Goal: Use online tool/utility: Utilize a website feature to perform a specific function

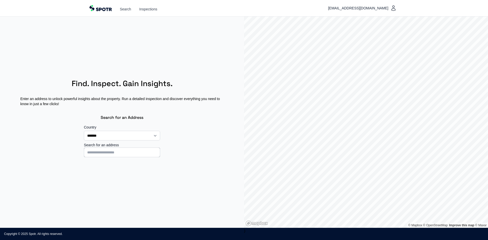
select select "**"
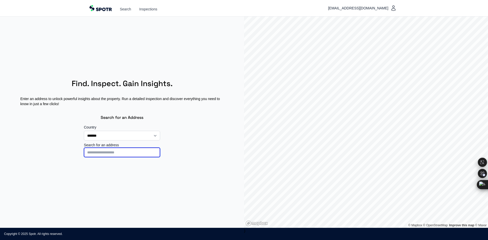
click at [109, 154] on input at bounding box center [122, 153] width 76 height 10
type input "**********"
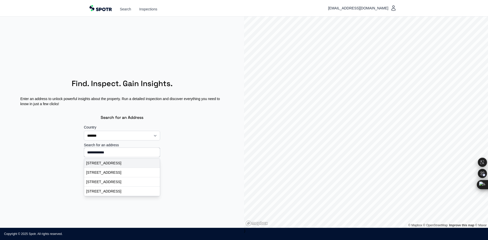
click at [125, 164] on p "Essendreef 48, Gouderak, Nederland" at bounding box center [122, 163] width 72 height 5
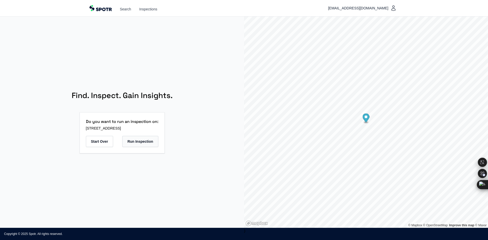
click at [140, 144] on button "Run Inspection" at bounding box center [140, 141] width 36 height 11
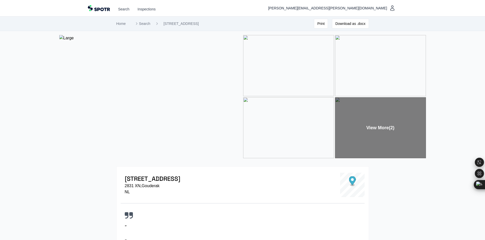
click at [380, 131] on div "View More (2)" at bounding box center [380, 127] width 91 height 61
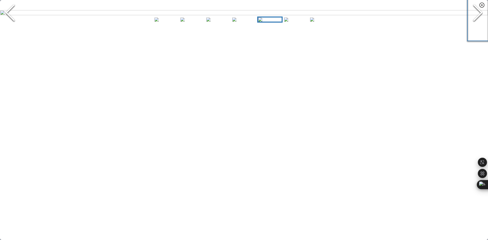
click at [472, 28] on icon "Next Slide" at bounding box center [478, 12] width 15 height 31
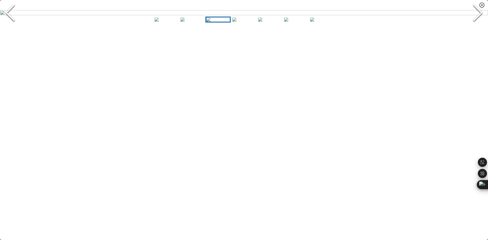
click at [472, 28] on icon "Next Slide" at bounding box center [478, 12] width 15 height 31
click at [0, 41] on button "Previous Slide" at bounding box center [10, 13] width 20 height 56
click at [475, 28] on icon "Next Slide" at bounding box center [478, 12] width 15 height 31
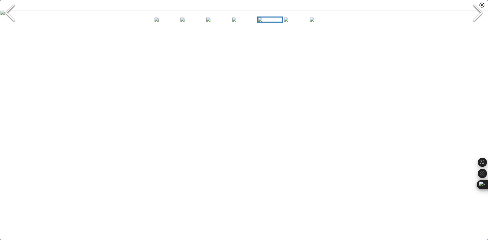
click at [8, 28] on icon "Previous Slide" at bounding box center [10, 12] width 15 height 31
click at [476, 28] on icon "Next Slide" at bounding box center [478, 12] width 15 height 31
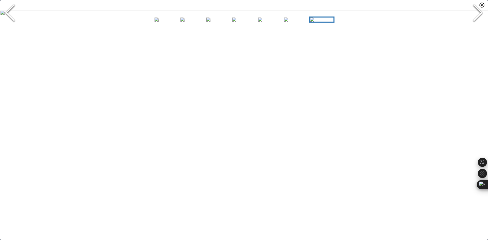
click at [476, 28] on icon "Next Slide" at bounding box center [478, 12] width 15 height 31
click at [482, 4] on icon "button" at bounding box center [482, 5] width 6 height 6
